Goal: Transaction & Acquisition: Subscribe to service/newsletter

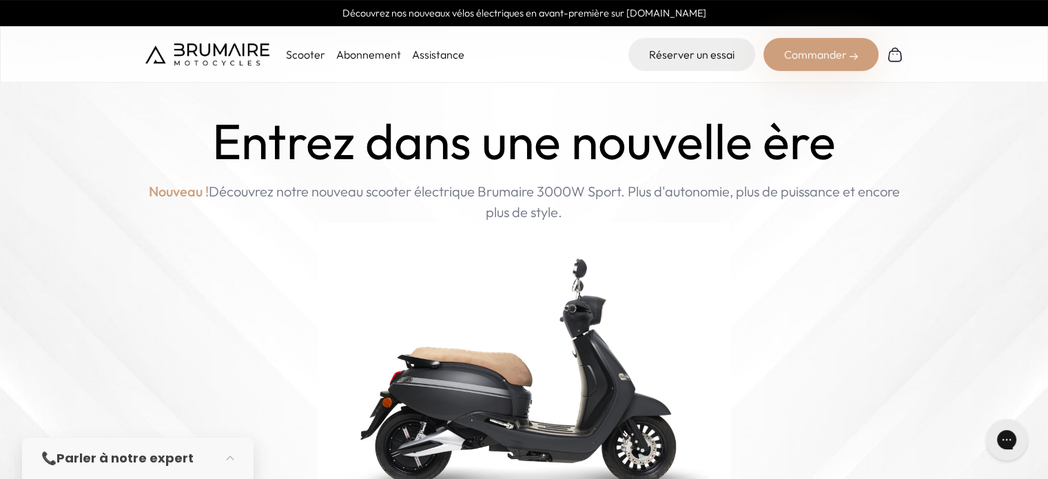
click at [401, 60] on link "Abonnement" at bounding box center [368, 55] width 65 height 14
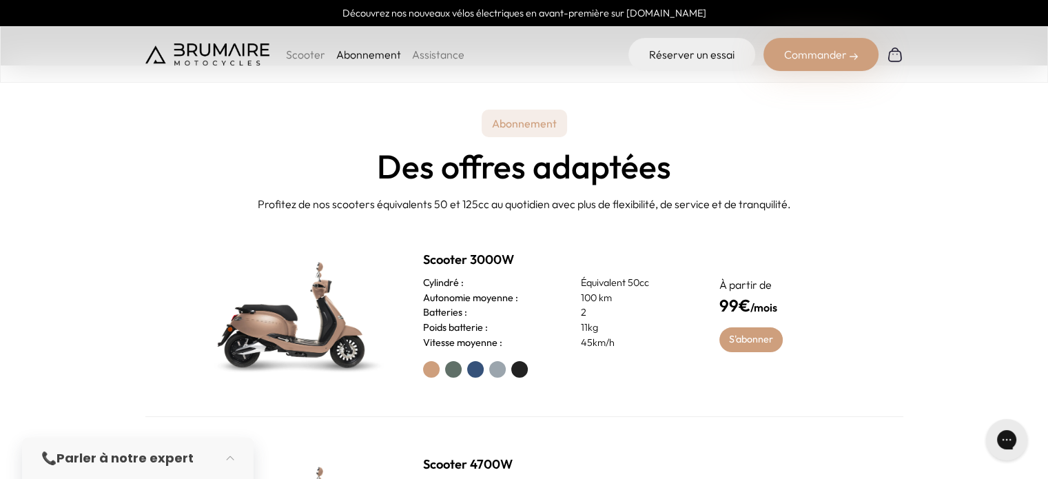
scroll to position [551, 0]
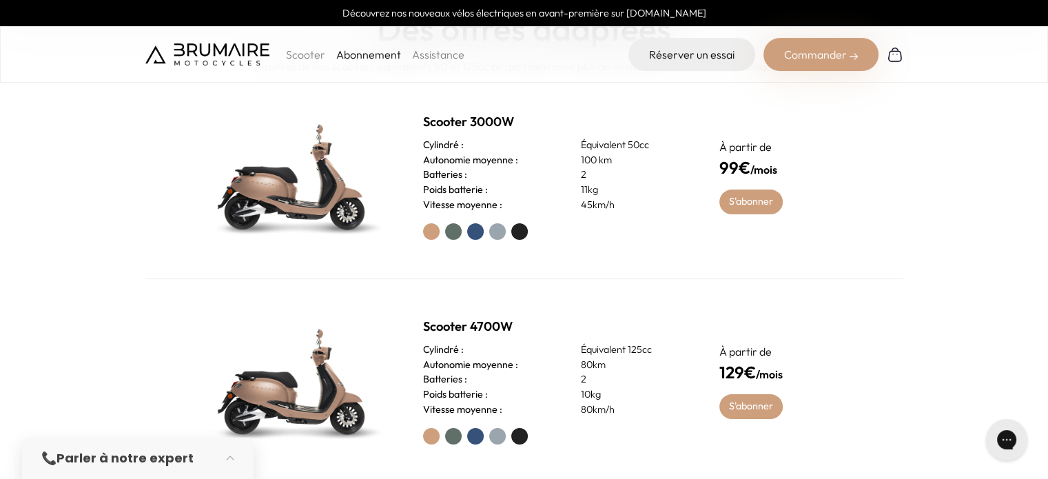
click at [449, 198] on h3 "Poids batterie :" at bounding box center [455, 190] width 65 height 15
click at [474, 132] on h2 "Scooter 3000W" at bounding box center [554, 121] width 263 height 19
click at [349, 212] on img at bounding box center [294, 176] width 193 height 138
click at [304, 242] on img at bounding box center [294, 176] width 193 height 138
click at [758, 214] on link "S'abonner" at bounding box center [751, 201] width 64 height 25
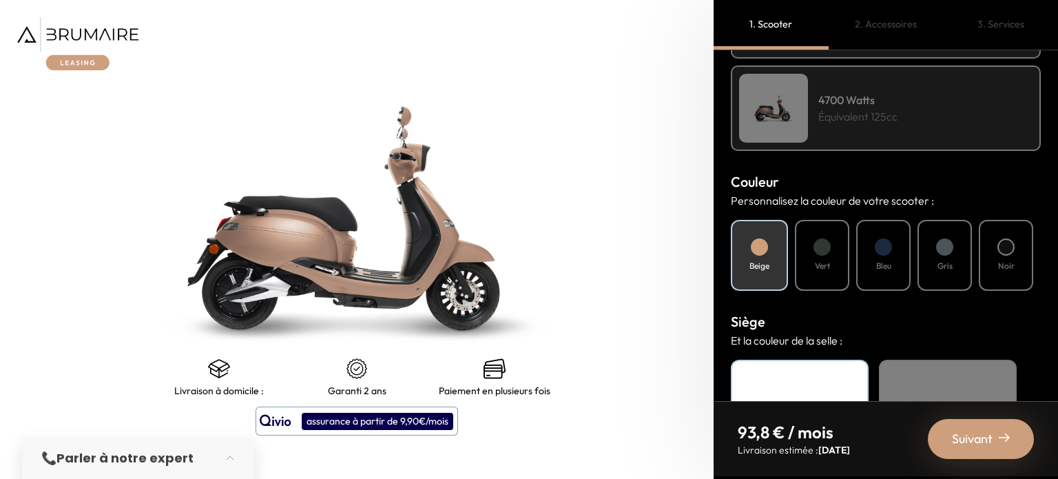
scroll to position [413, 0]
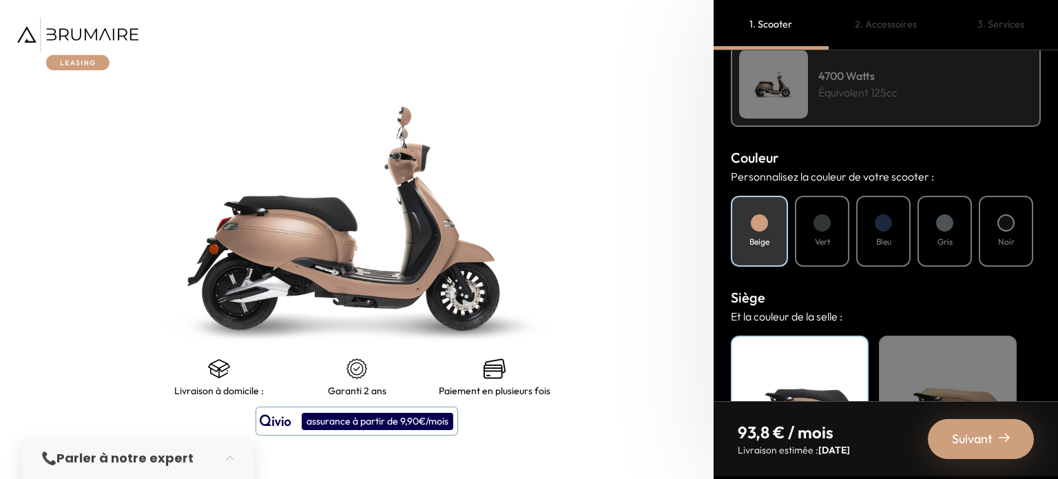
click at [816, 250] on div "Vert" at bounding box center [822, 231] width 54 height 71
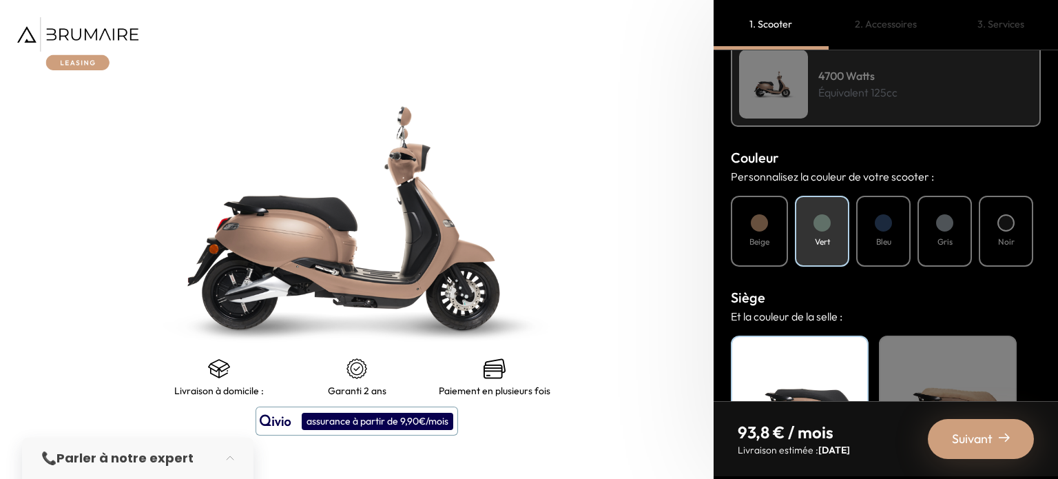
click at [878, 225] on div at bounding box center [883, 222] width 17 height 17
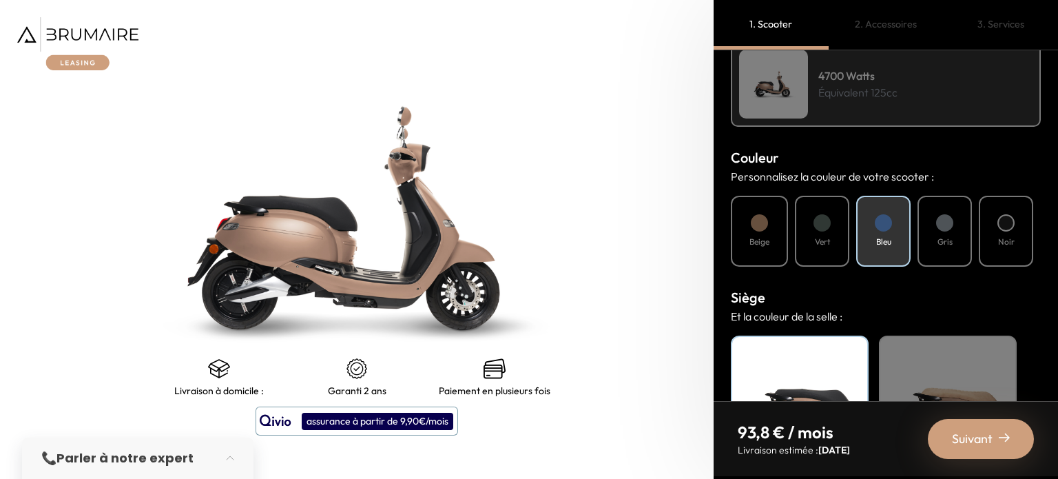
click at [739, 246] on div "Beige" at bounding box center [759, 231] width 57 height 71
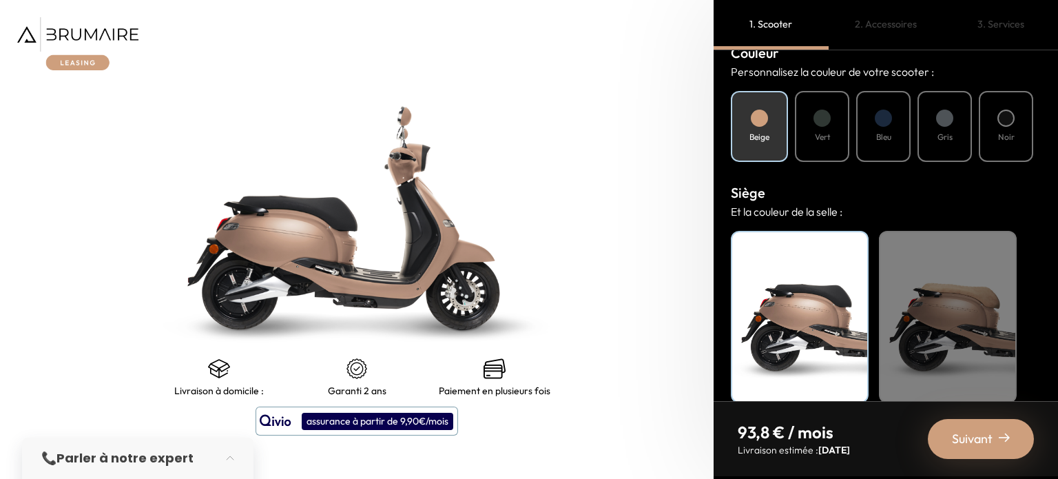
scroll to position [533, 0]
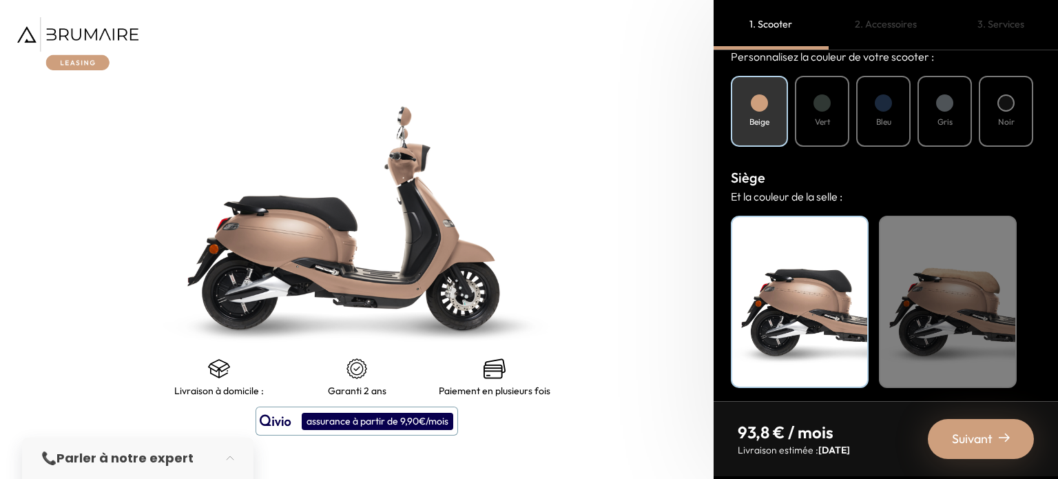
click at [1000, 107] on div at bounding box center [1005, 102] width 17 height 17
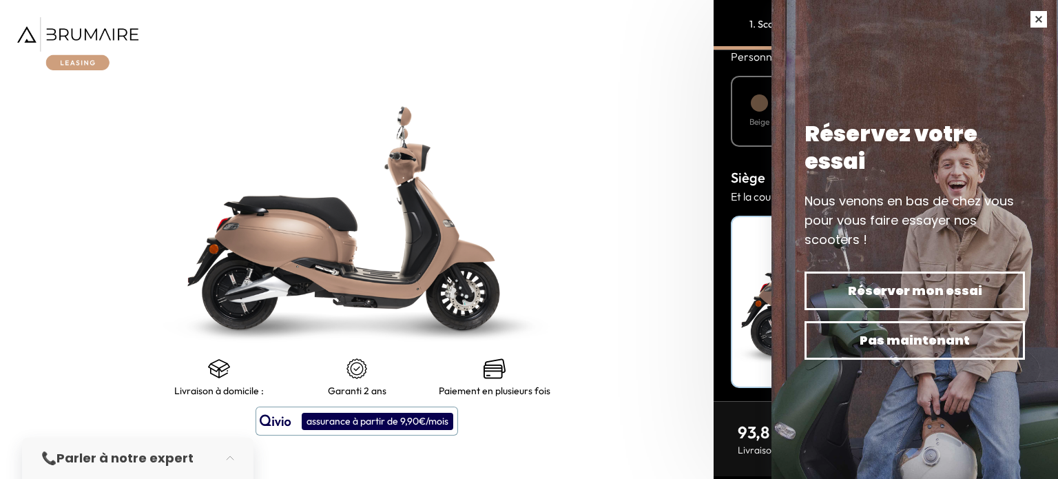
click at [1035, 14] on button "button" at bounding box center [1038, 19] width 39 height 39
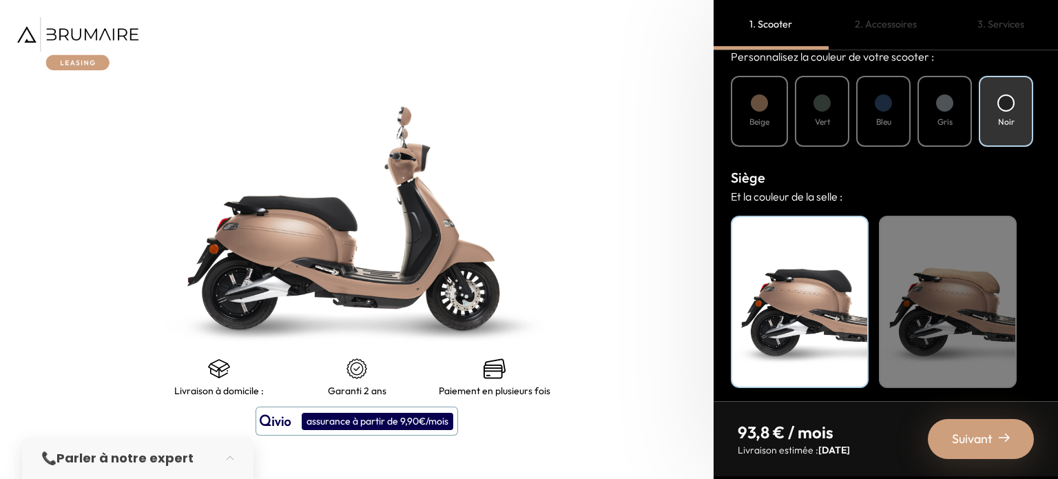
click at [747, 126] on div "Beige" at bounding box center [759, 111] width 57 height 71
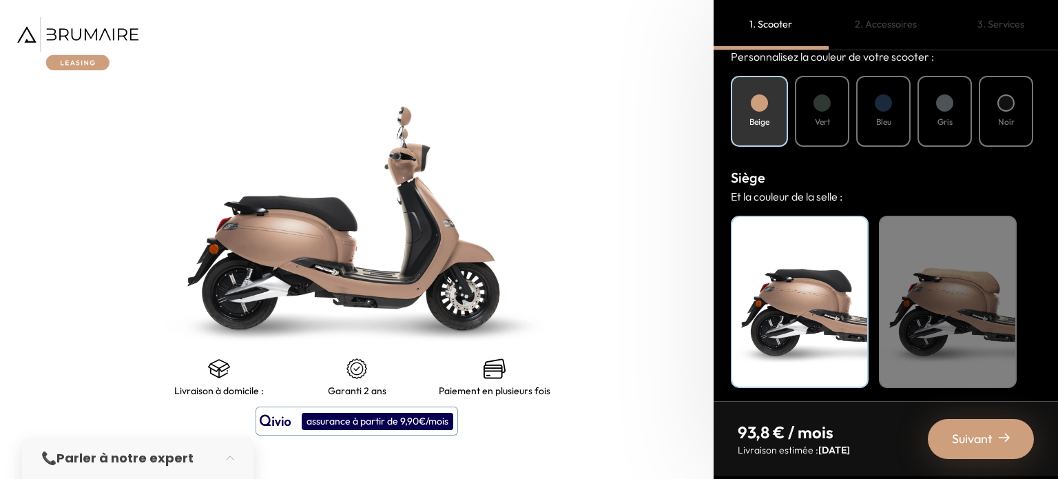
click at [953, 155] on div "Mode de paiement Quel mode de paiement vous convient le mieux ? Achat Leasing M…" at bounding box center [886, 225] width 344 height 351
click at [965, 429] on span "Suivant" at bounding box center [972, 438] width 41 height 19
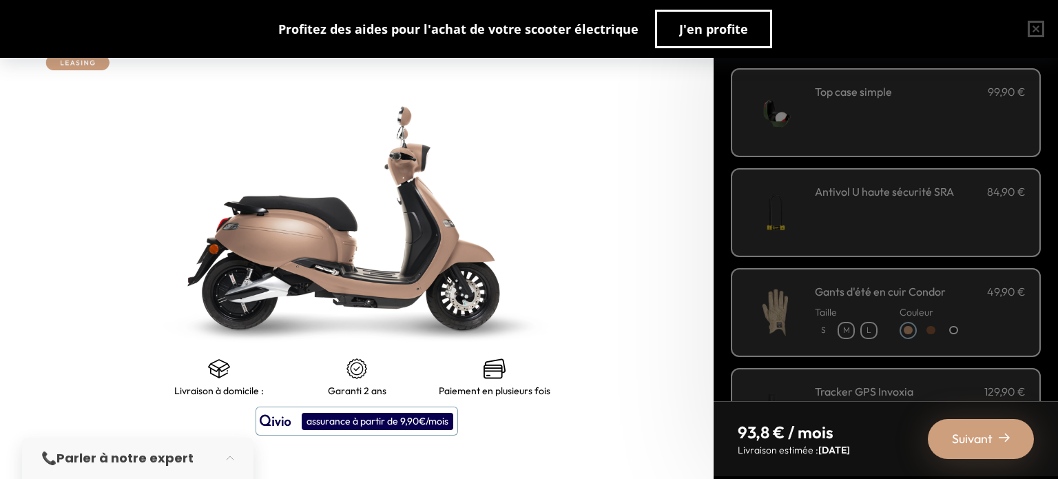
scroll to position [69, 0]
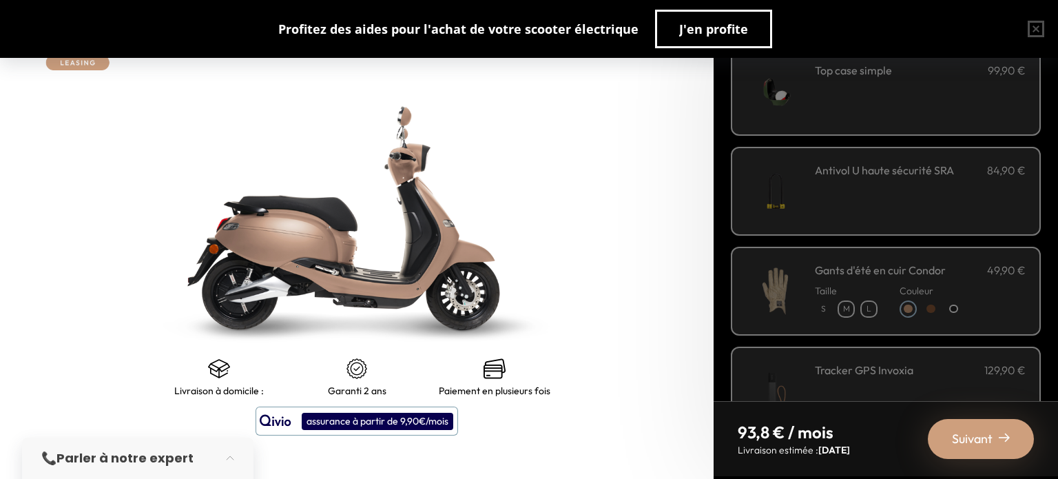
click at [881, 178] on h3 "Antivol U haute sécurité SRA" at bounding box center [884, 170] width 139 height 17
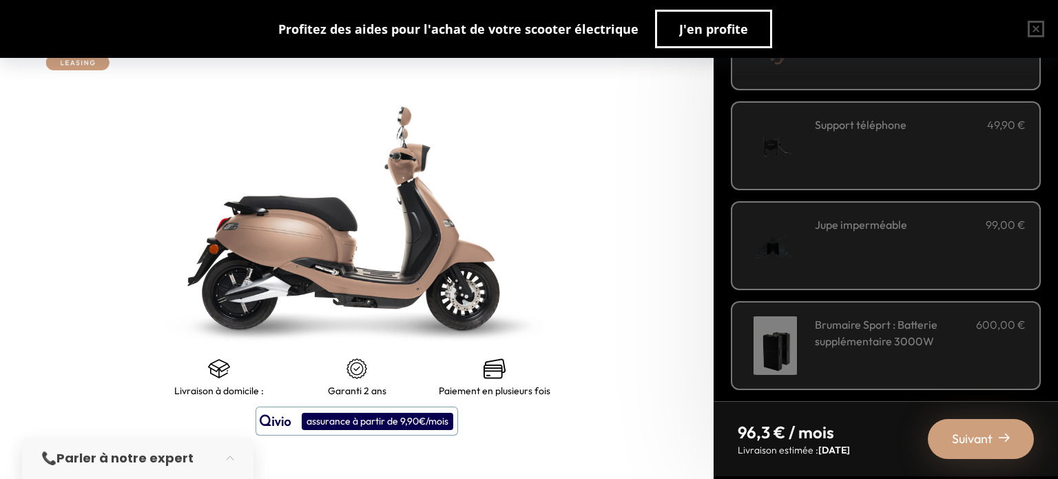
scroll to position [482, 0]
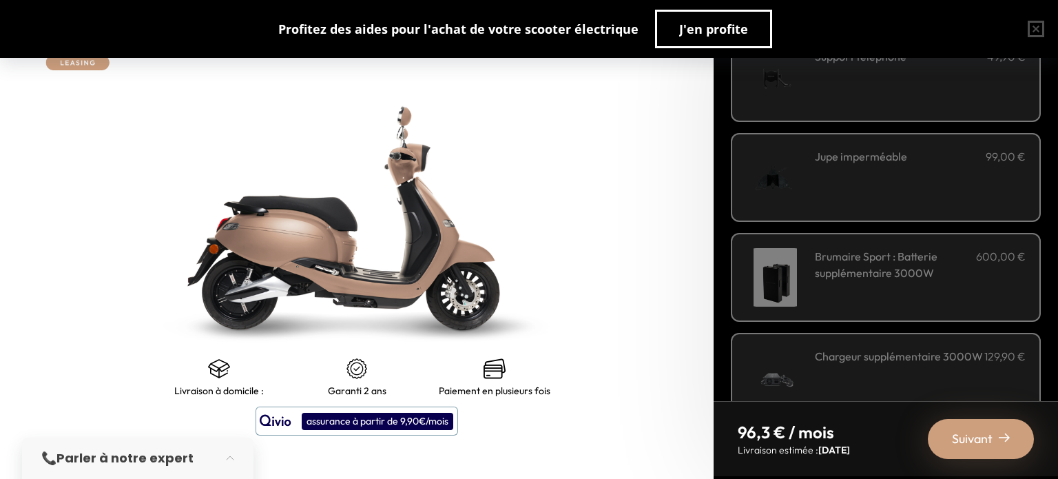
click at [860, 207] on div "Jupe imperméable 99,00 €" at bounding box center [920, 177] width 211 height 59
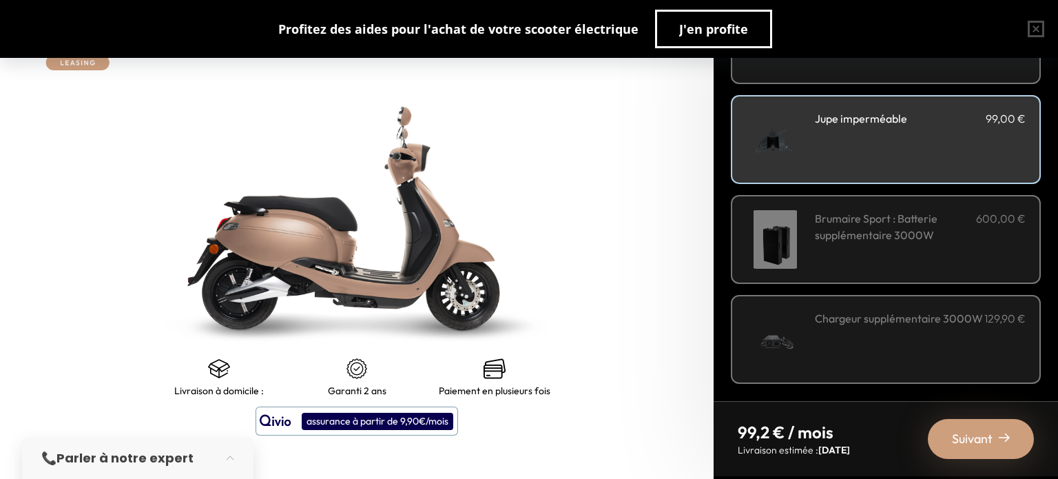
scroll to position [586, 0]
click at [974, 430] on span "Suivant" at bounding box center [972, 438] width 41 height 19
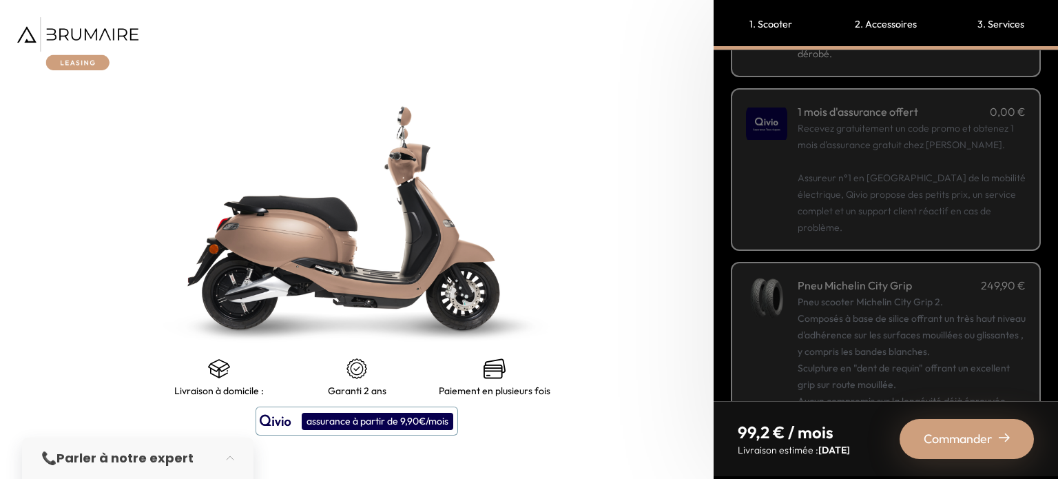
scroll to position [207, 0]
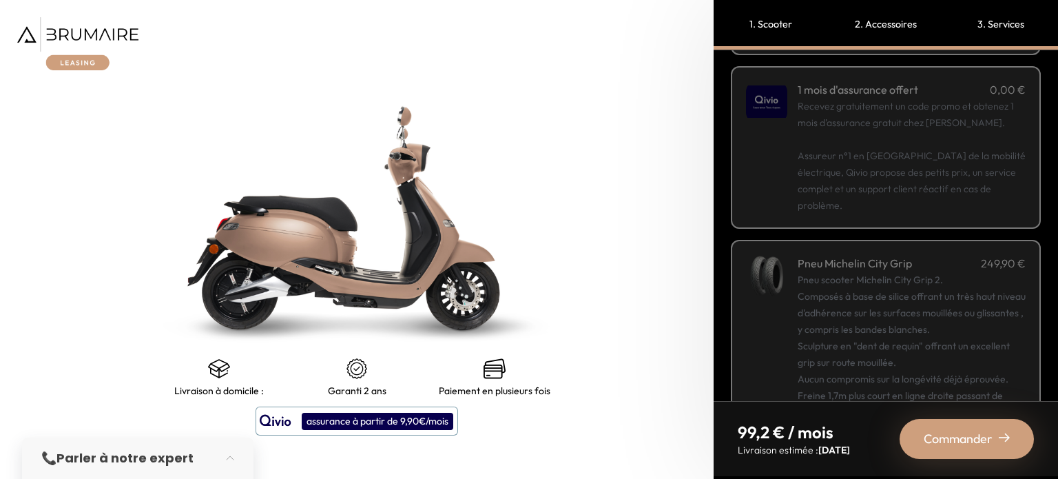
click at [855, 199] on p "Recevez gratuitement un code promo et obtenez 1 mois d'assurance gratuit chez Q…" at bounding box center [912, 156] width 228 height 116
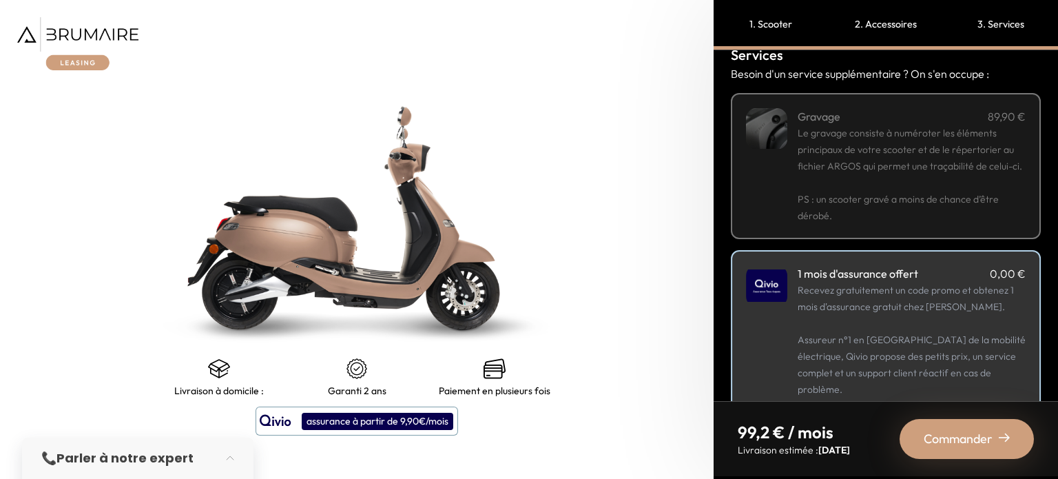
scroll to position [0, 0]
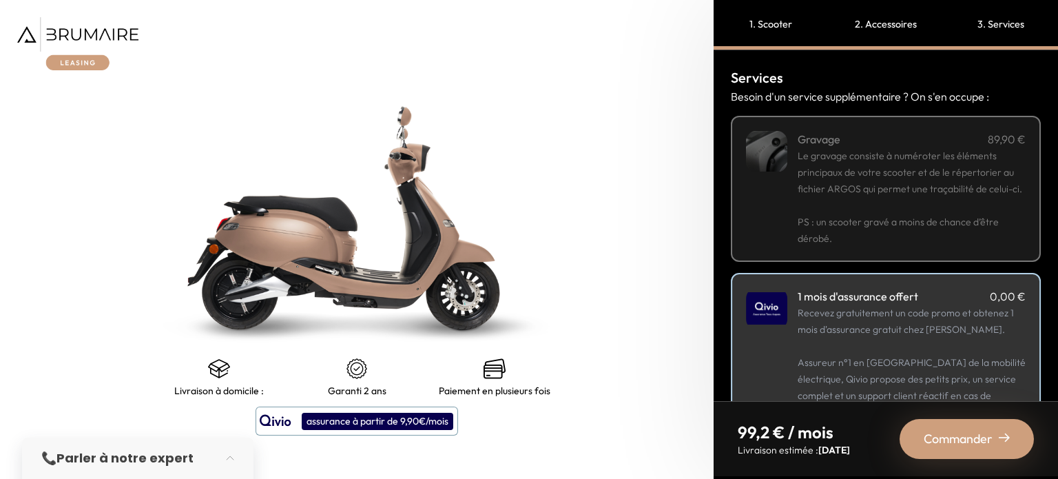
click at [860, 192] on span "Le gravage consiste à numéroter les éléments principaux de votre scooter et de …" at bounding box center [910, 171] width 225 height 45
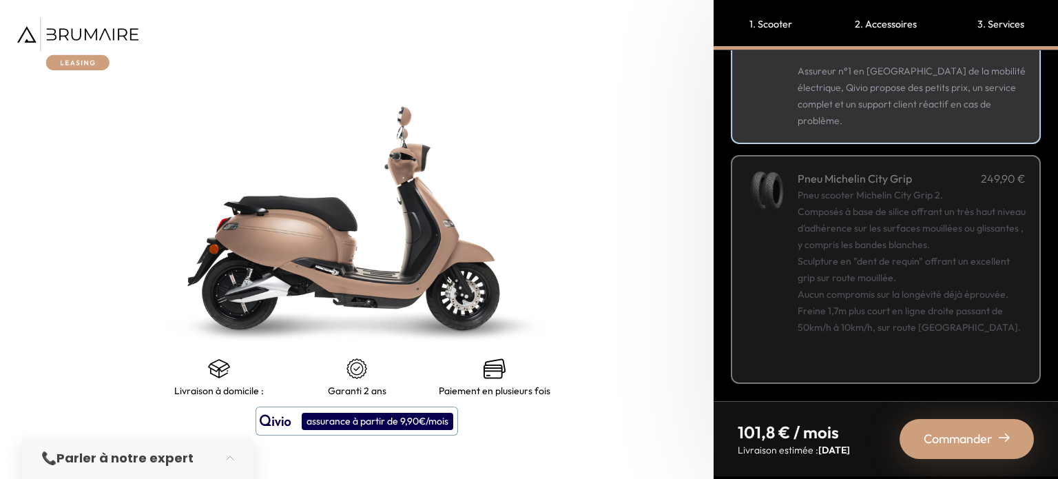
scroll to position [482, 0]
click at [854, 240] on div "Pneu scooter Michelin City Grip 2. Composés à base de silice offrant un très ha…" at bounding box center [912, 278] width 228 height 182
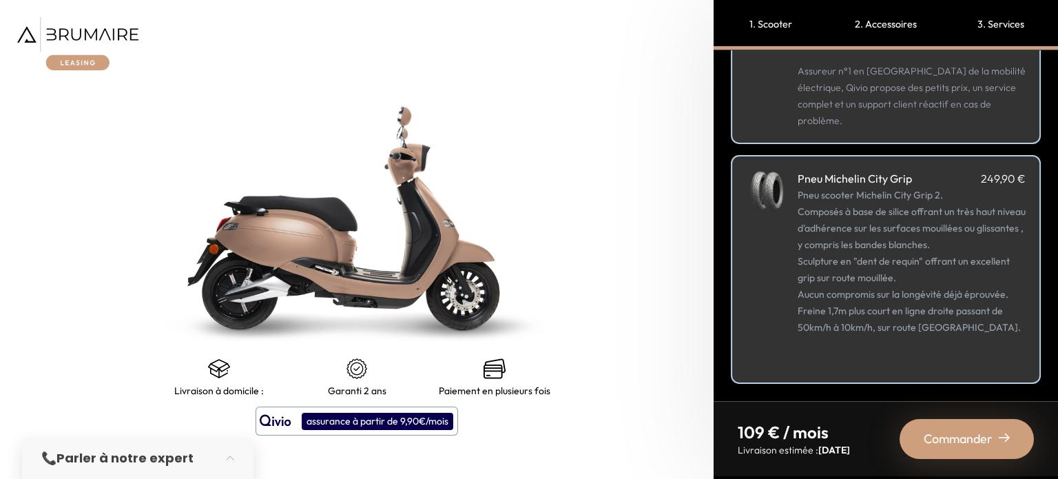
scroll to position [510, 0]
click at [975, 435] on span "Commander" at bounding box center [958, 438] width 69 height 19
